Goal: Navigation & Orientation: Understand site structure

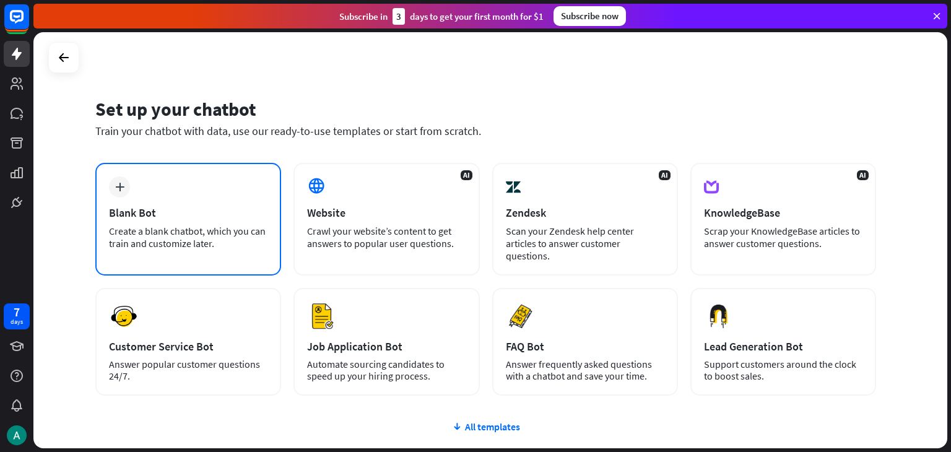
click at [122, 186] on icon "plus" at bounding box center [119, 187] width 9 height 9
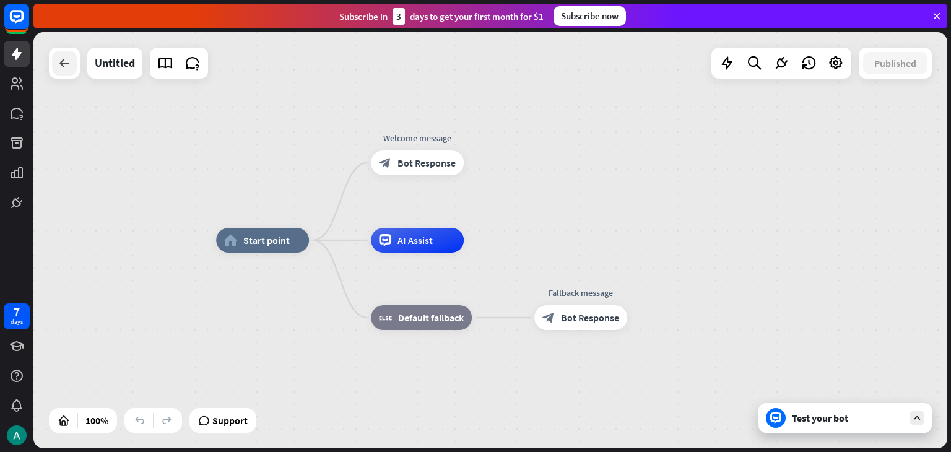
click at [64, 60] on icon at bounding box center [64, 63] width 15 height 15
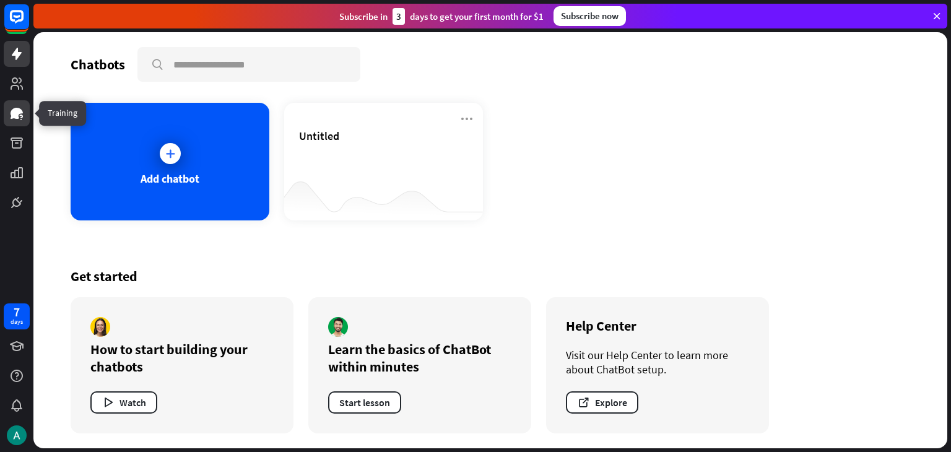
click at [20, 110] on icon at bounding box center [17, 113] width 12 height 11
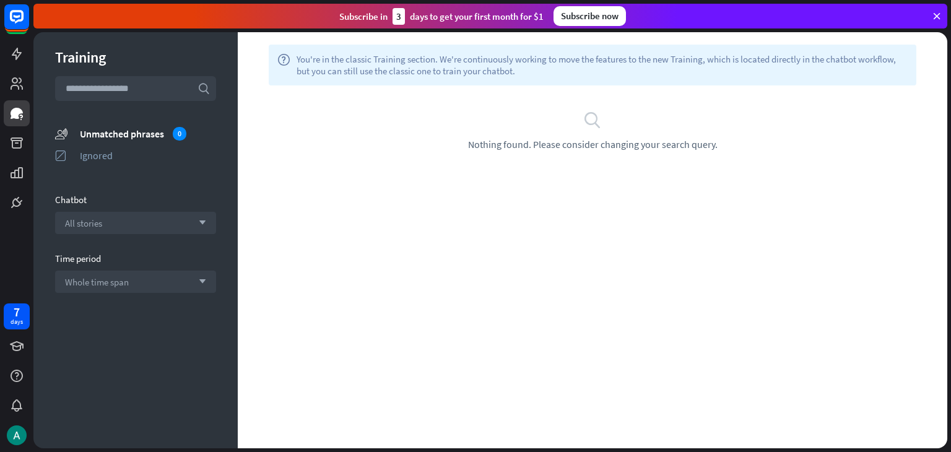
click at [2, 60] on div at bounding box center [16, 108] width 33 height 216
click at [9, 54] on icon at bounding box center [16, 53] width 15 height 15
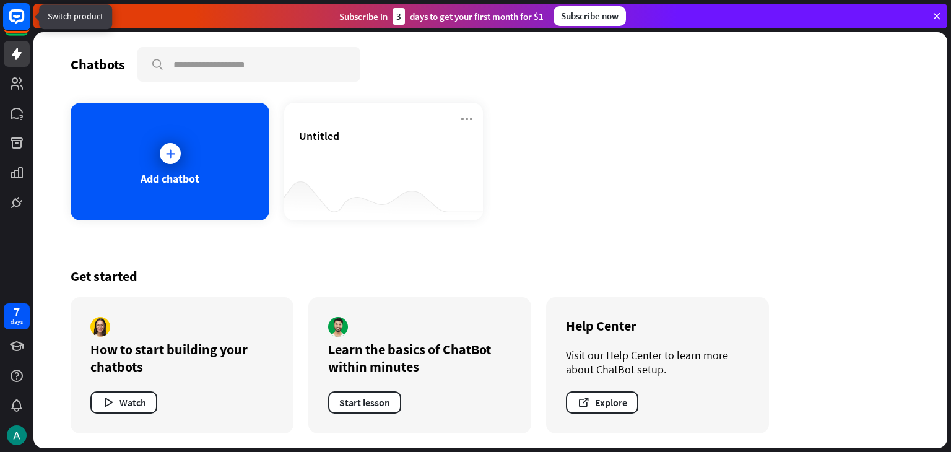
click at [11, 21] on icon at bounding box center [16, 16] width 15 height 15
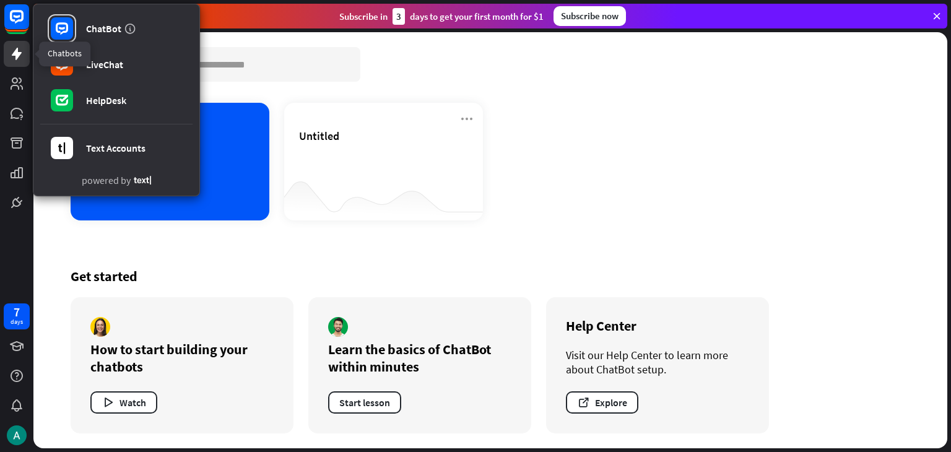
click at [19, 45] on link at bounding box center [17, 54] width 26 height 26
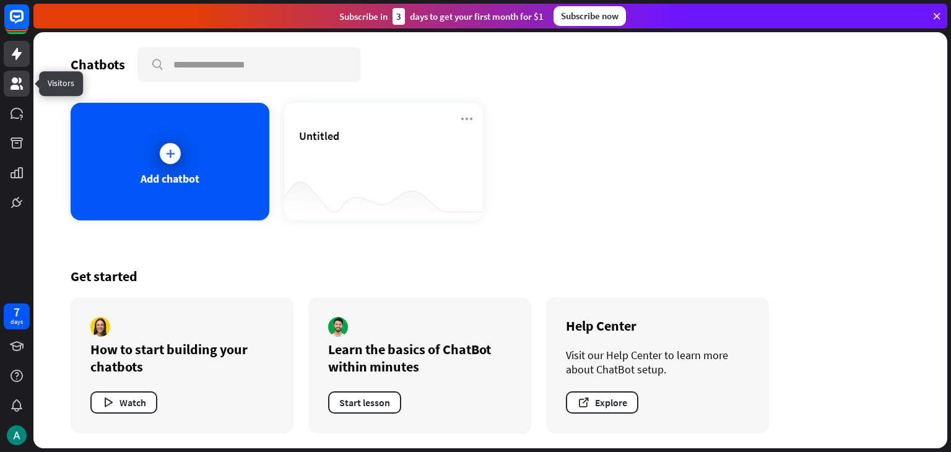
click at [15, 94] on link at bounding box center [17, 84] width 26 height 26
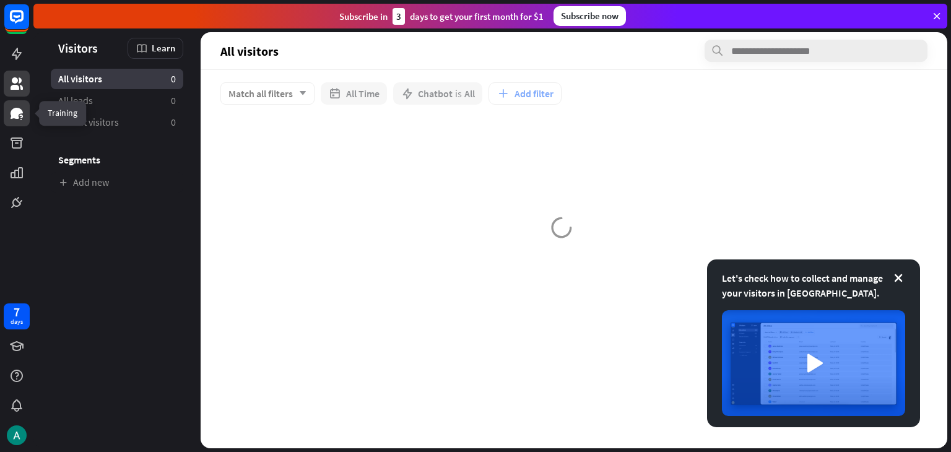
click at [17, 115] on icon at bounding box center [17, 113] width 12 height 11
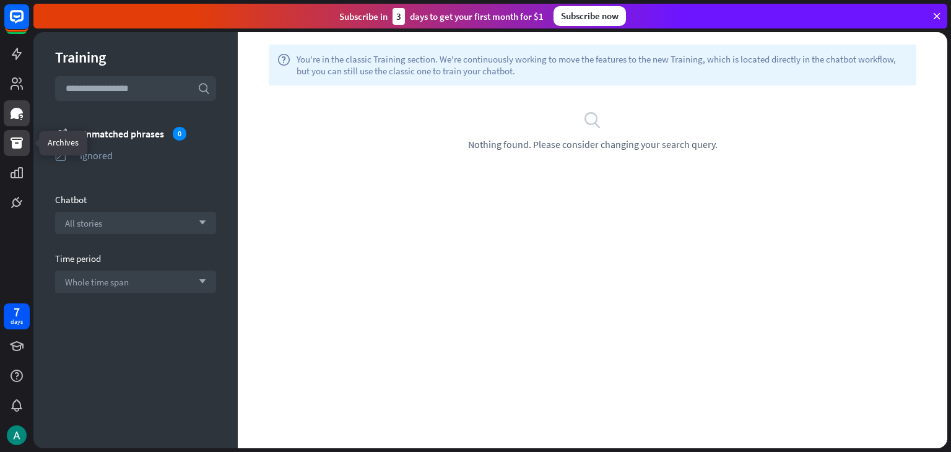
click at [15, 152] on link at bounding box center [17, 143] width 26 height 26
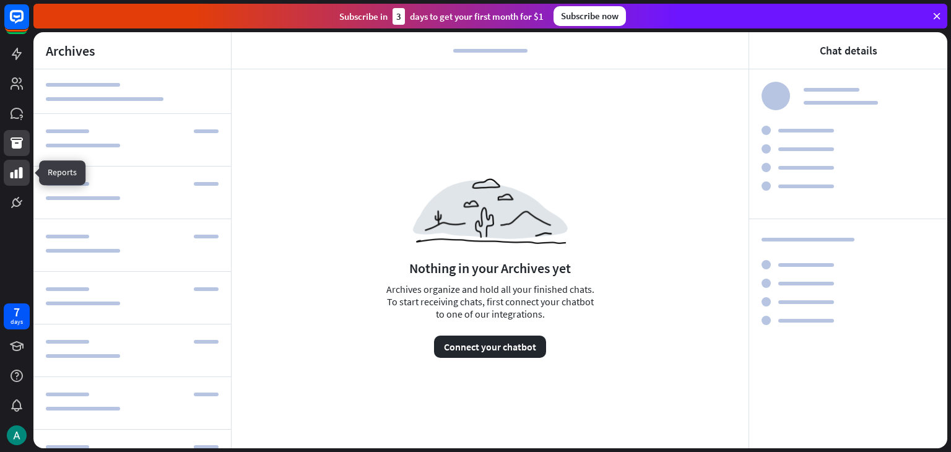
click at [20, 180] on link at bounding box center [17, 173] width 26 height 26
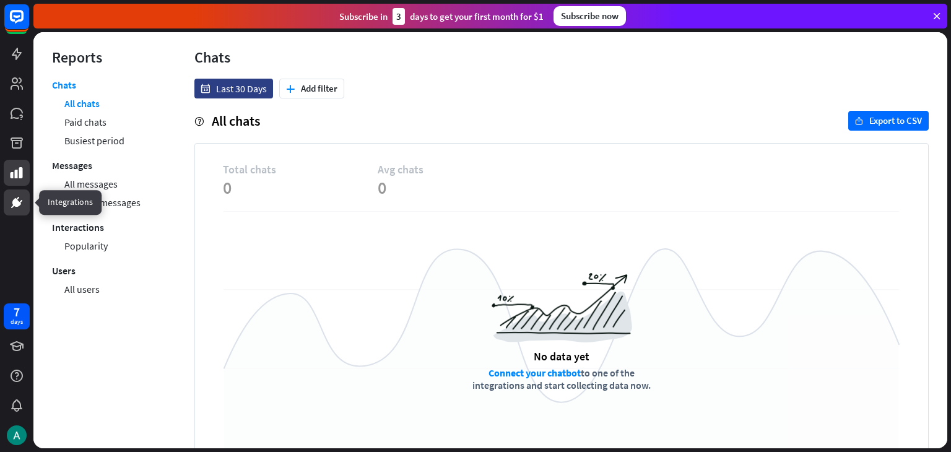
click at [18, 206] on icon at bounding box center [16, 202] width 9 height 9
